Goal: Information Seeking & Learning: Find specific page/section

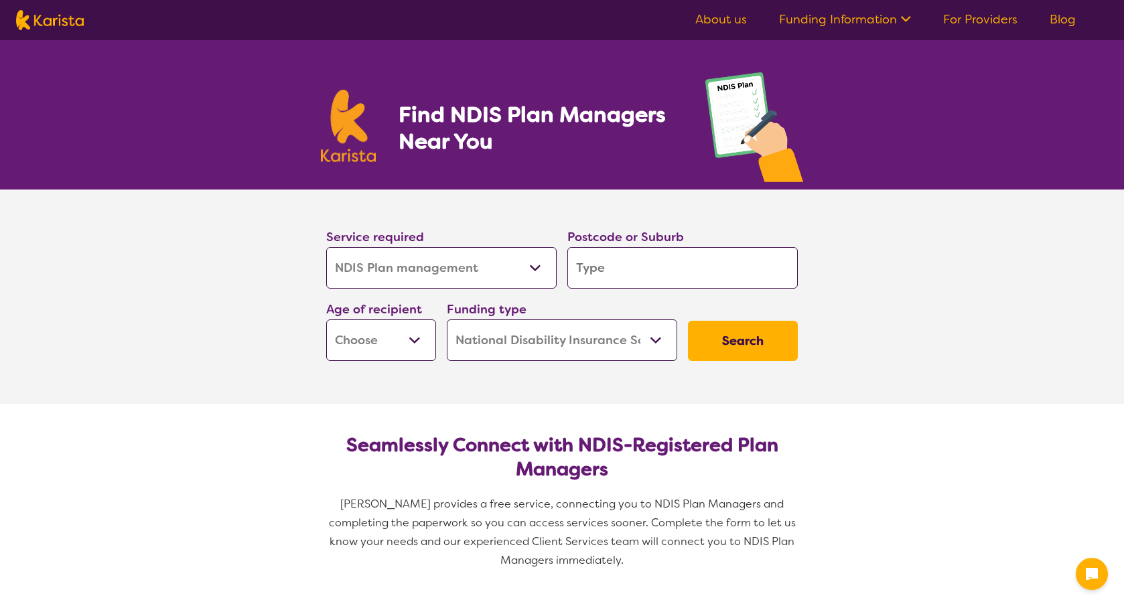
select select "NDIS Plan management"
select select "NDIS"
select select "NDIS Plan management"
select select "NDIS"
click at [599, 269] on input "search" at bounding box center [682, 268] width 230 height 42
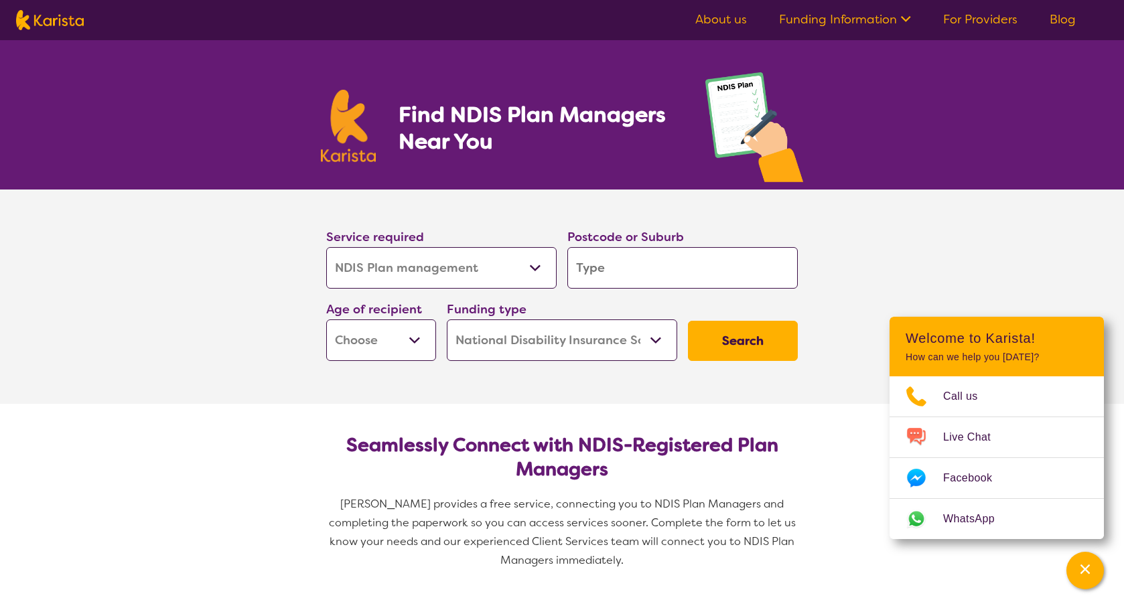
type input "4"
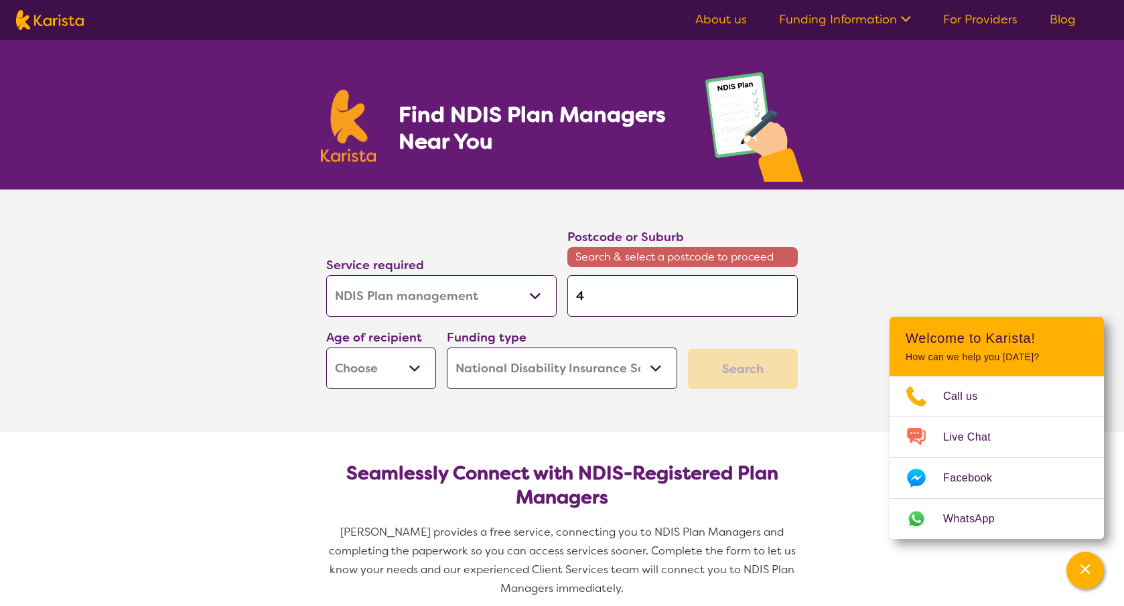
type input "47"
type input "470"
type input "4700"
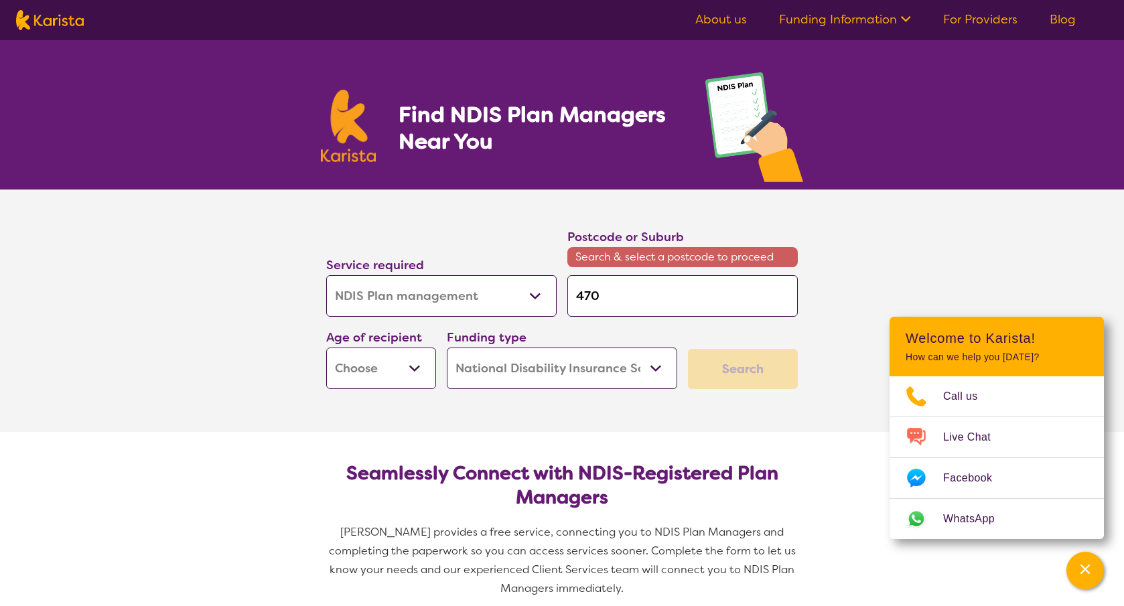
type input "4700"
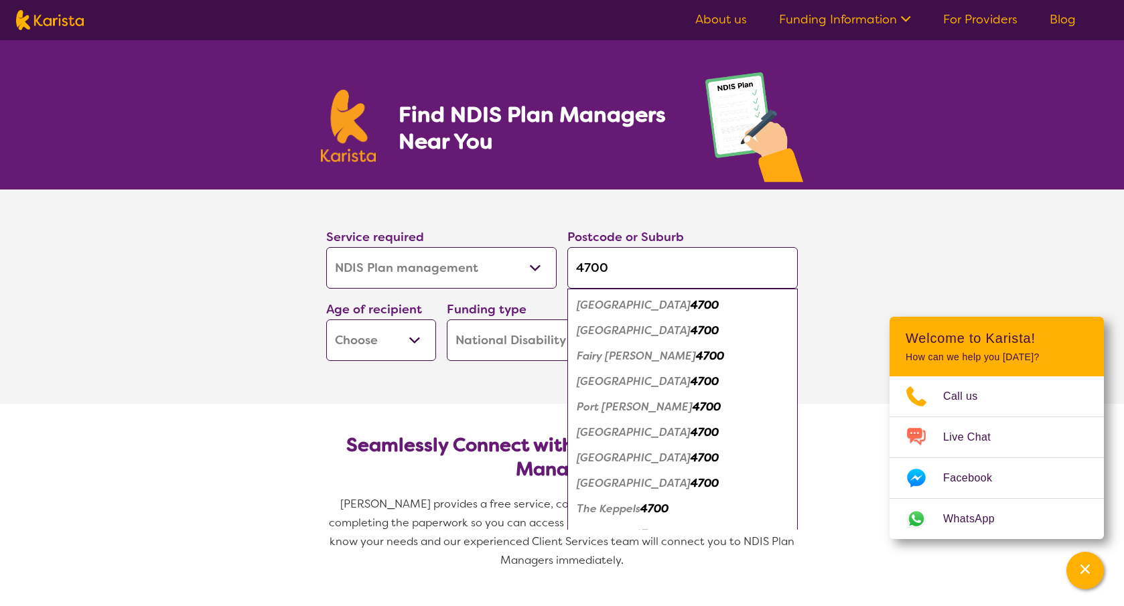
type input "4700"
click at [622, 309] on em "[GEOGRAPHIC_DATA]" at bounding box center [634, 305] width 114 height 14
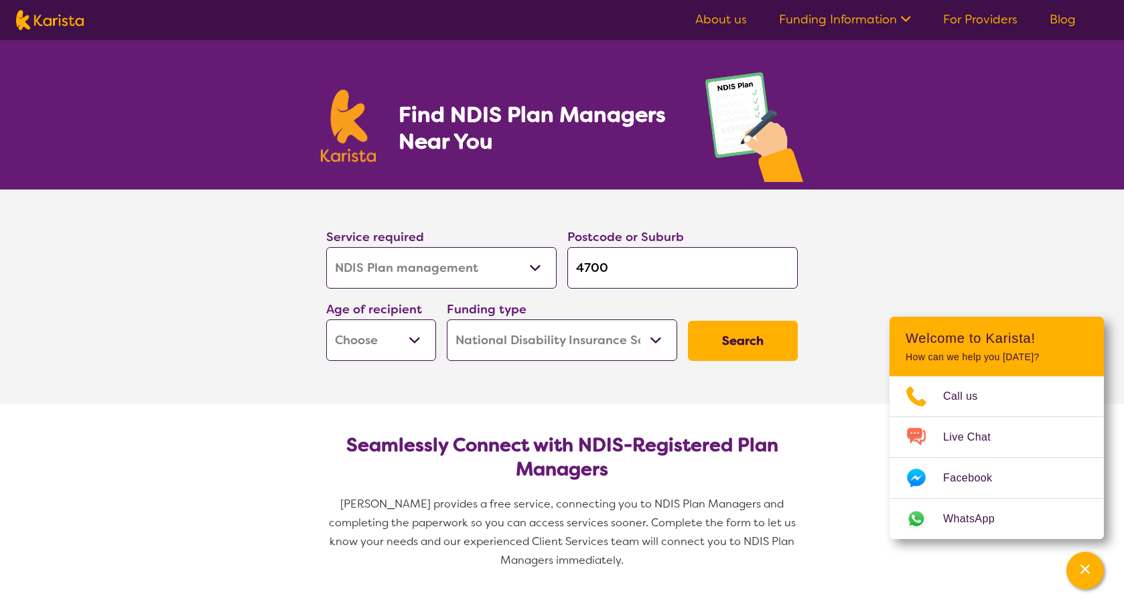
click at [413, 339] on select "Early Childhood - 0 to 9 Child - 10 to 11 Adolescent - 12 to 17 Adult - 18 to 6…" at bounding box center [381, 341] width 110 height 42
select select "AS"
click at [326, 320] on select "Early Childhood - 0 to 9 Child - 10 to 11 Adolescent - 12 to 17 Adult - 18 to 6…" at bounding box center [381, 341] width 110 height 42
select select "AS"
click at [656, 340] on select "Home Care Package (HCP) National Disability Insurance Scheme (NDIS) I don't know" at bounding box center [562, 341] width 230 height 42
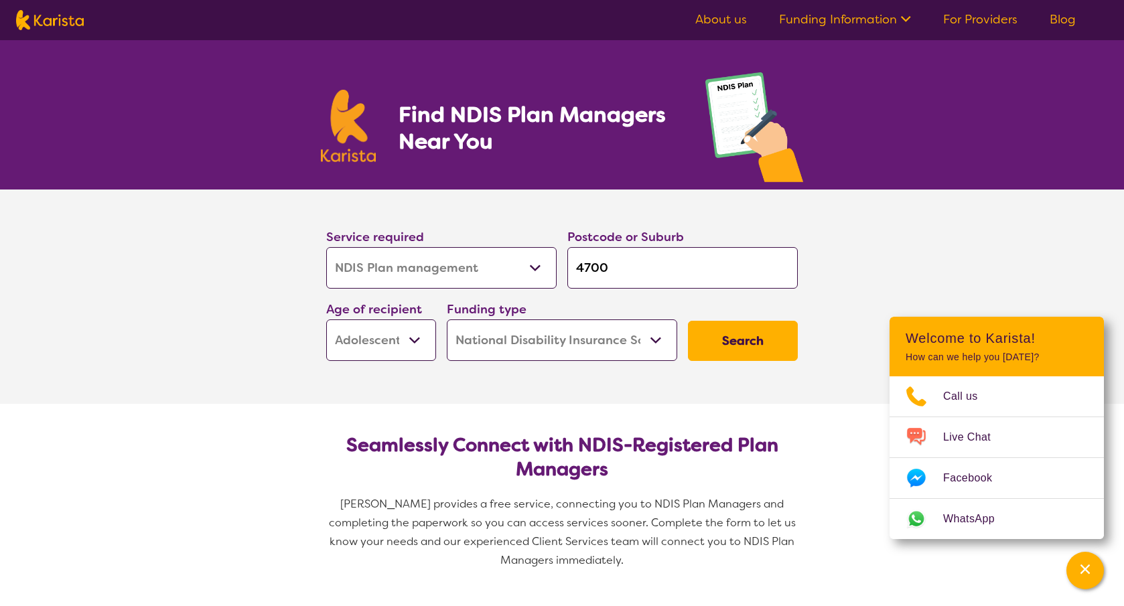
click at [656, 340] on select "Home Care Package (HCP) National Disability Insurance Scheme (NDIS) I don't know" at bounding box center [562, 341] width 230 height 42
click at [734, 338] on button "Search" at bounding box center [743, 341] width 110 height 40
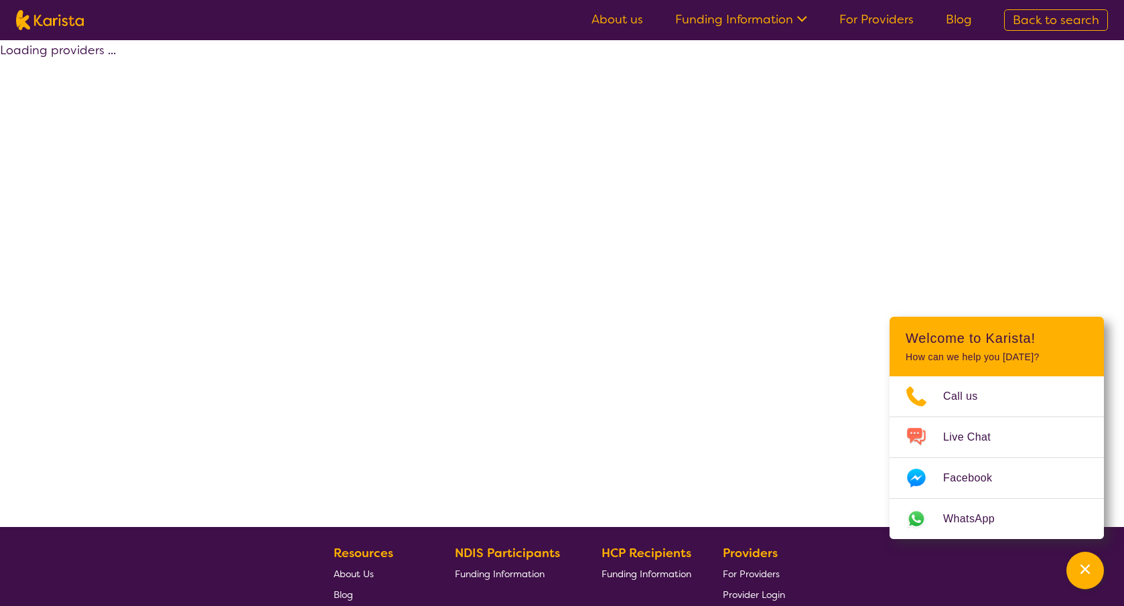
select select "by_score"
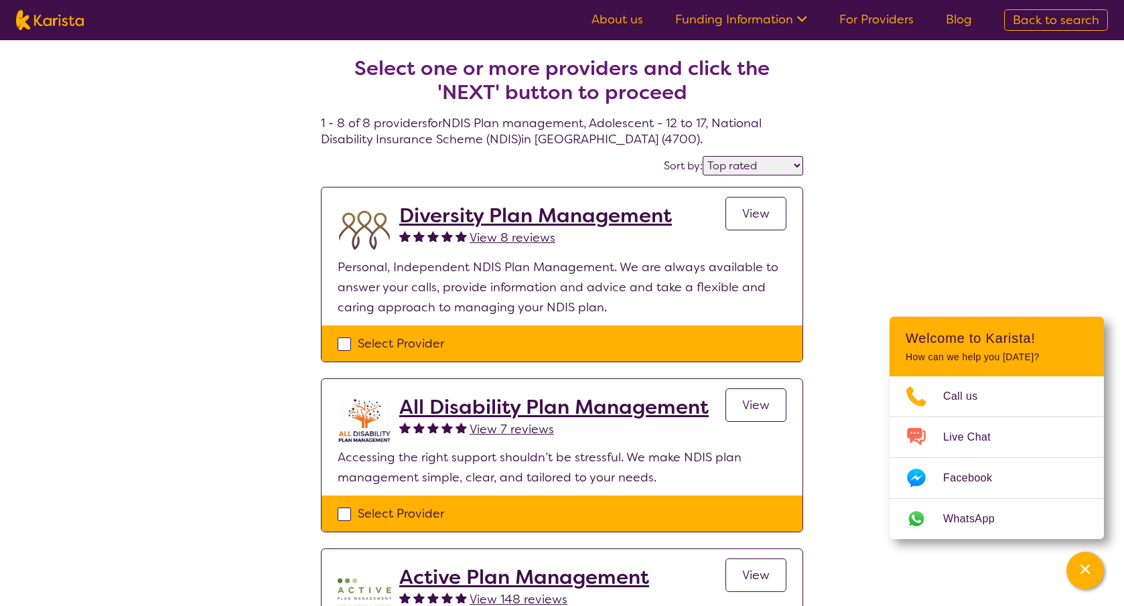
click at [571, 413] on h2 "All Disability Plan Management" at bounding box center [553, 407] width 309 height 24
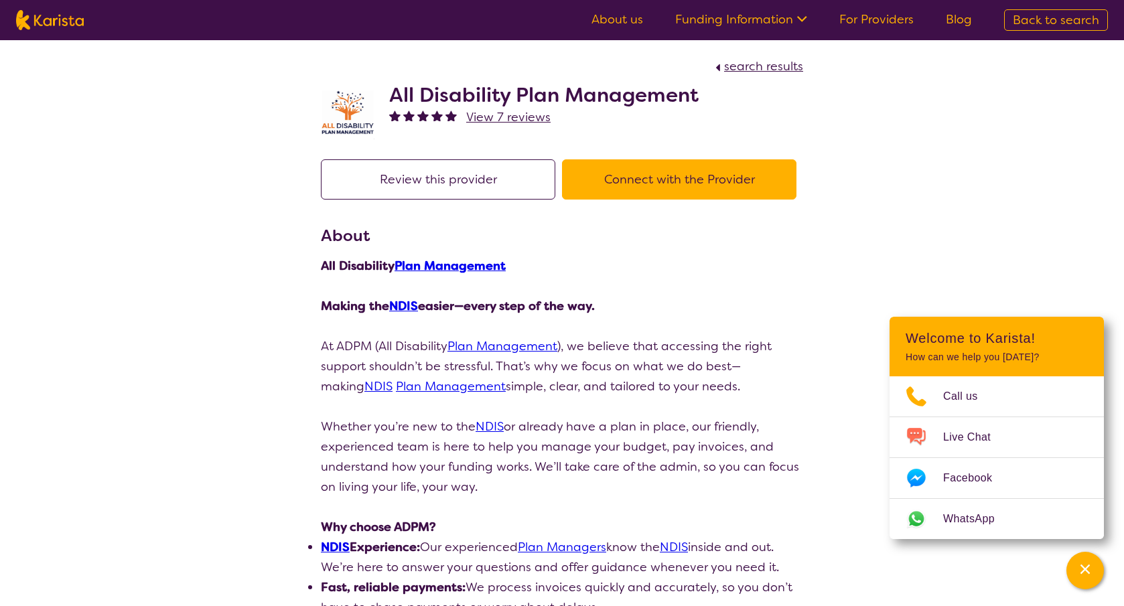
click at [756, 66] on span "search results" at bounding box center [763, 66] width 79 height 16
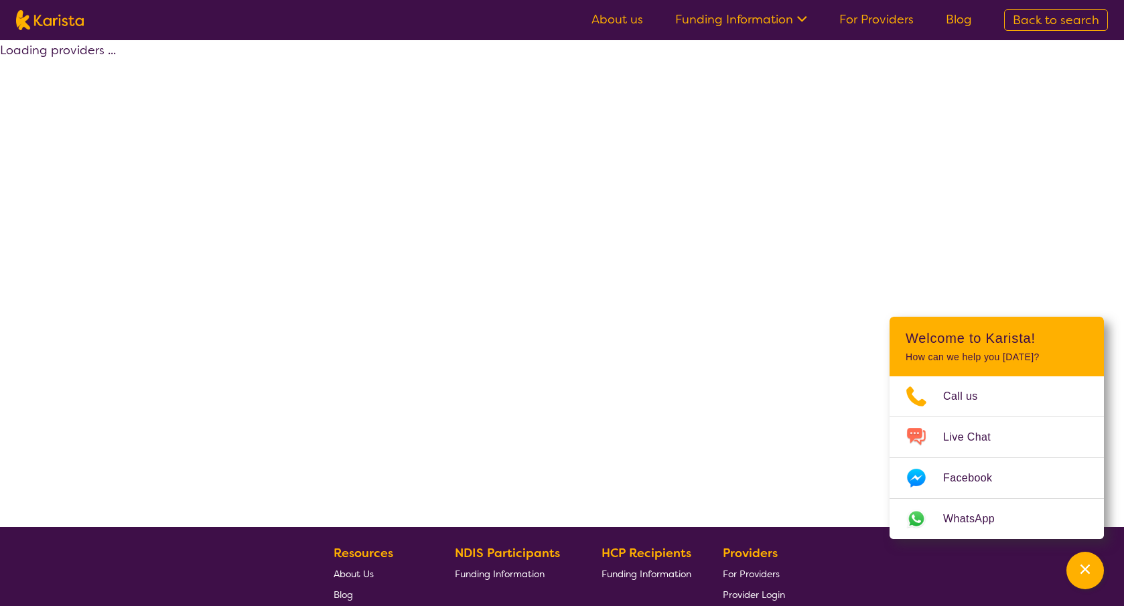
select select "by_score"
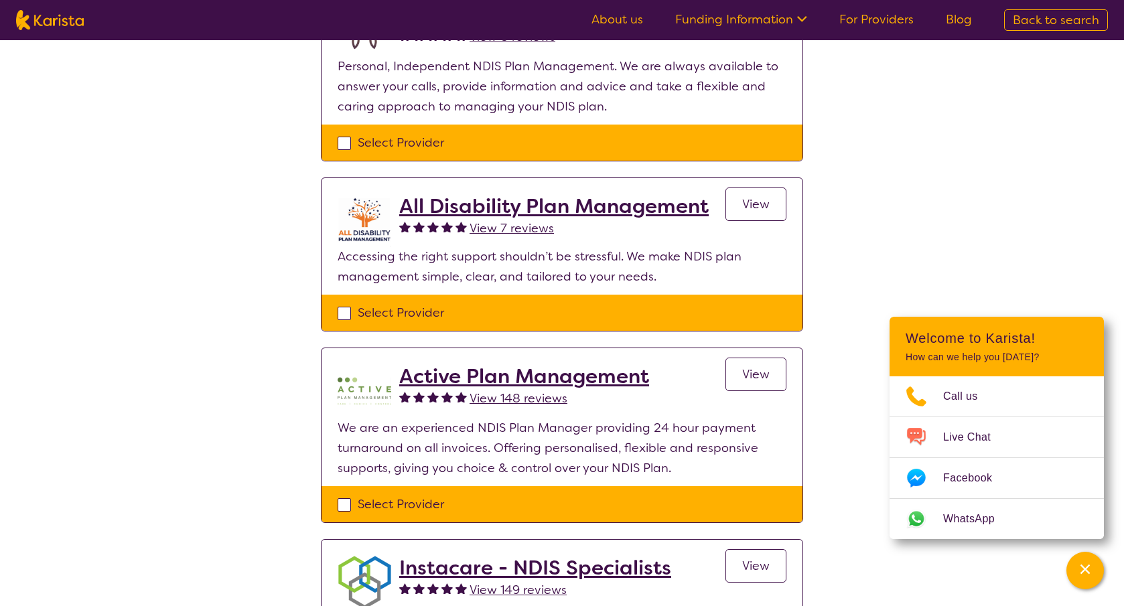
scroll to position [268, 0]
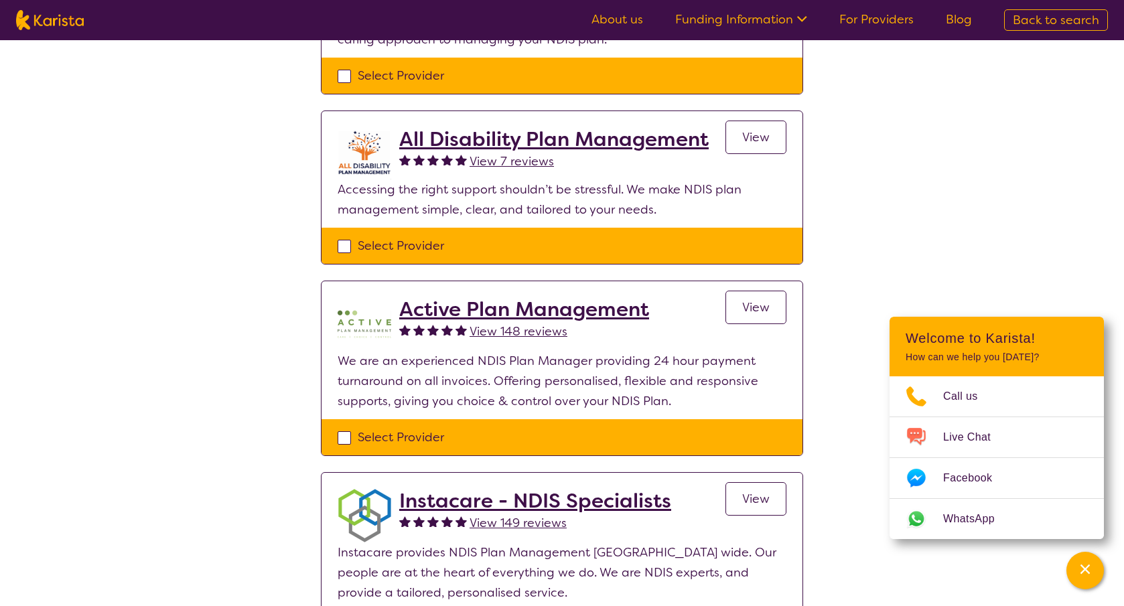
click at [592, 309] on h2 "Active Plan Management" at bounding box center [524, 309] width 250 height 24
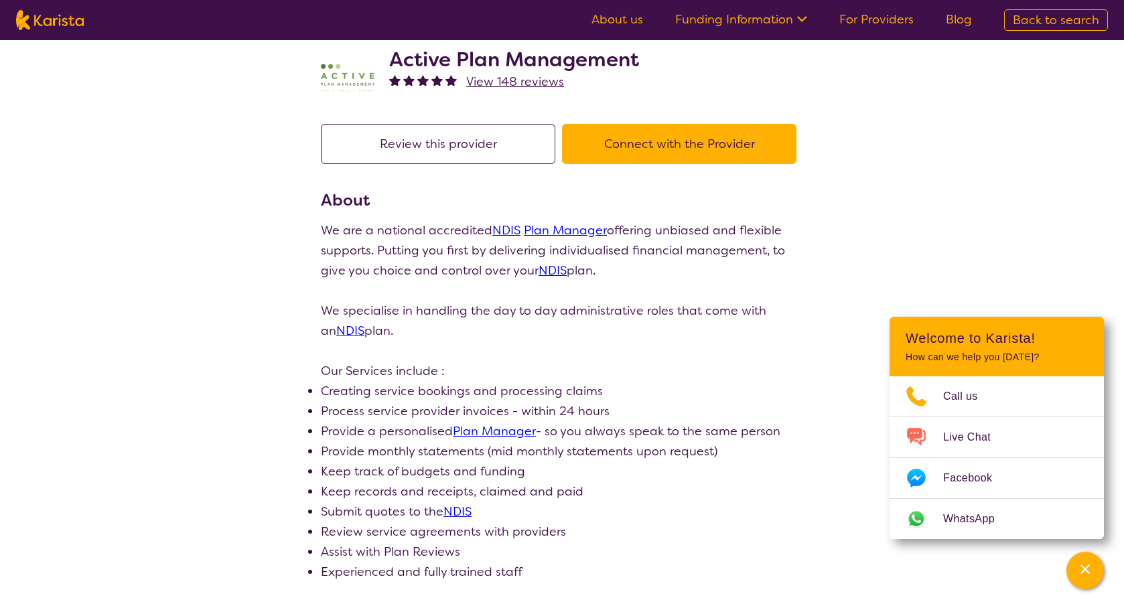
scroll to position [67, 0]
